Goal: Check status: Check status

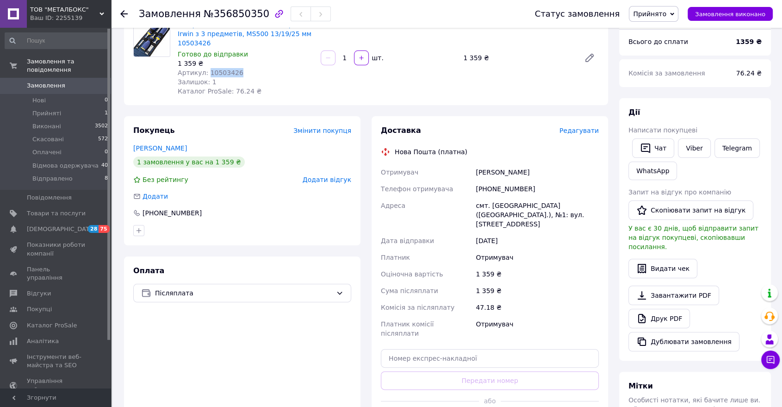
scroll to position [154, 0]
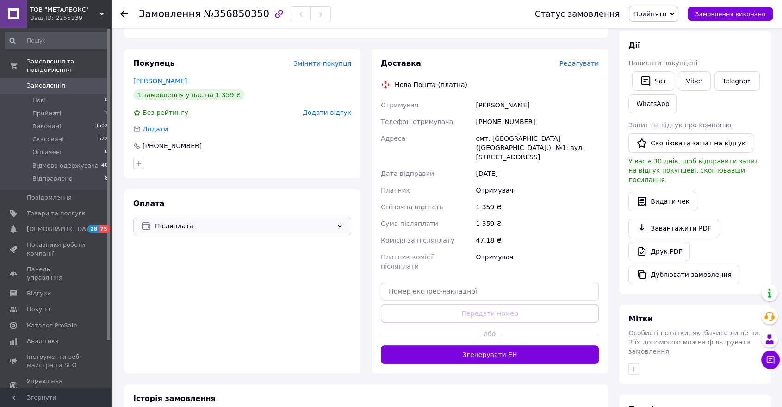
click at [330, 221] on span "Післяплата" at bounding box center [243, 226] width 177 height 10
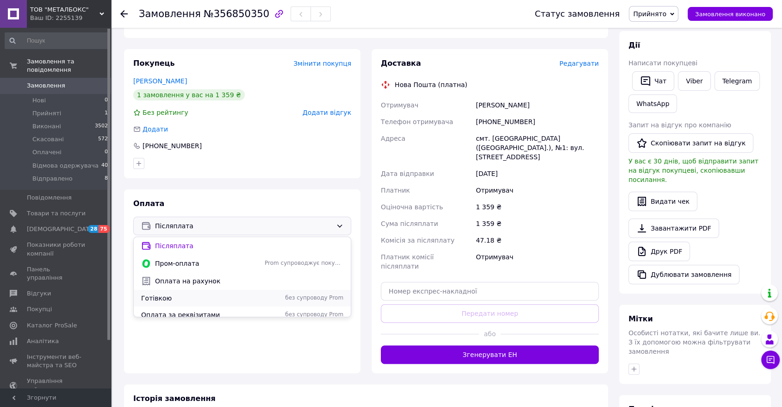
scroll to position [23, 0]
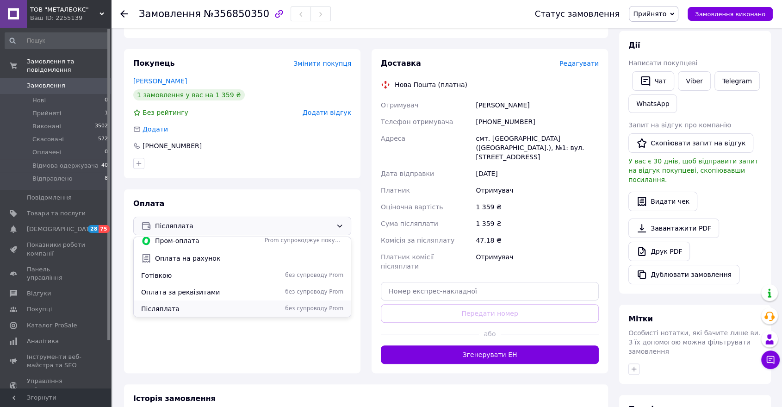
click at [212, 304] on span "Післяплата" at bounding box center [201, 308] width 120 height 9
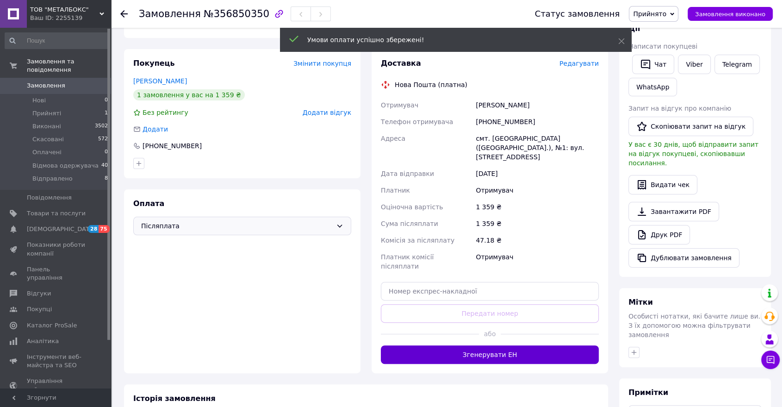
click at [466, 393] on div "Історія замовлення" at bounding box center [366, 398] width 466 height 11
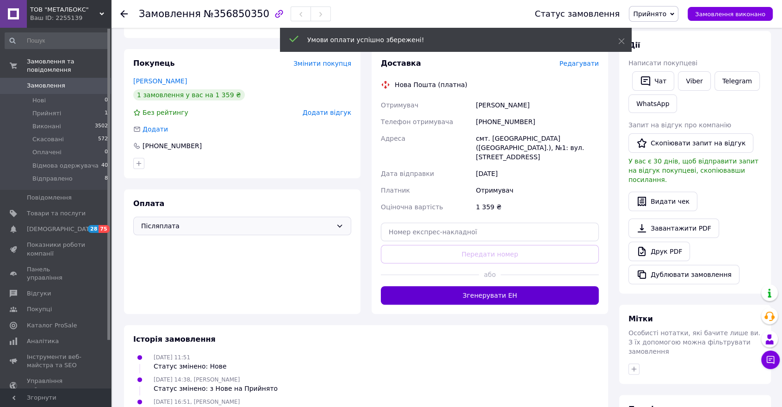
click at [475, 286] on button "Згенерувати ЕН" at bounding box center [490, 295] width 218 height 19
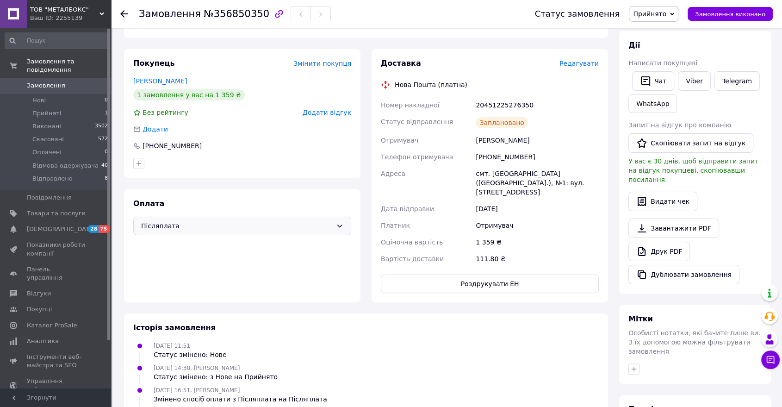
scroll to position [0, 0]
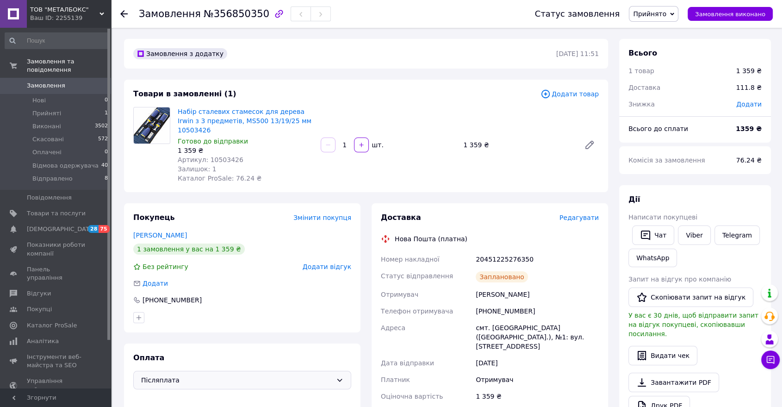
click at [220, 156] on span "Артикул: 10503426" at bounding box center [211, 159] width 66 height 7
copy span "10503426"
click at [215, 156] on span "Артикул: 10503426" at bounding box center [211, 159] width 66 height 7
